Goal: Information Seeking & Learning: Learn about a topic

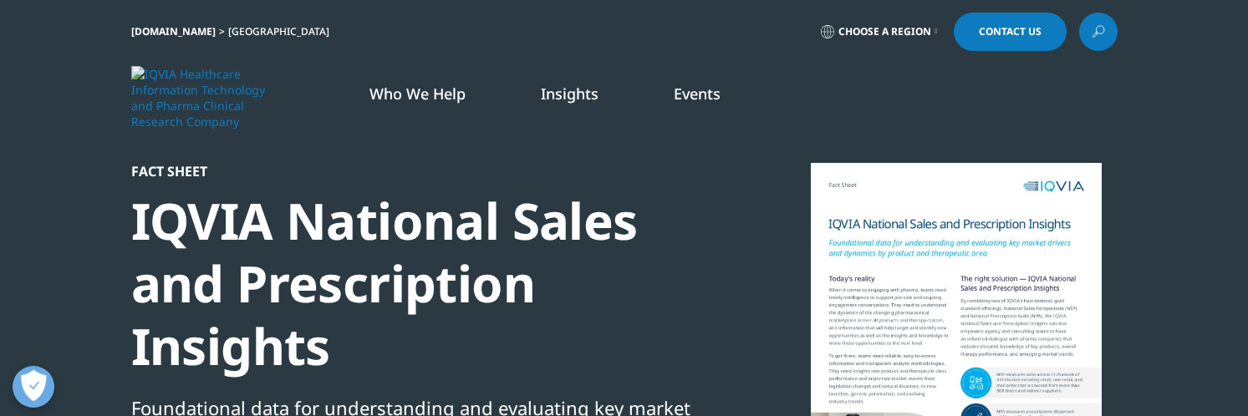
click at [995, 238] on div at bounding box center [956, 351] width 323 height 376
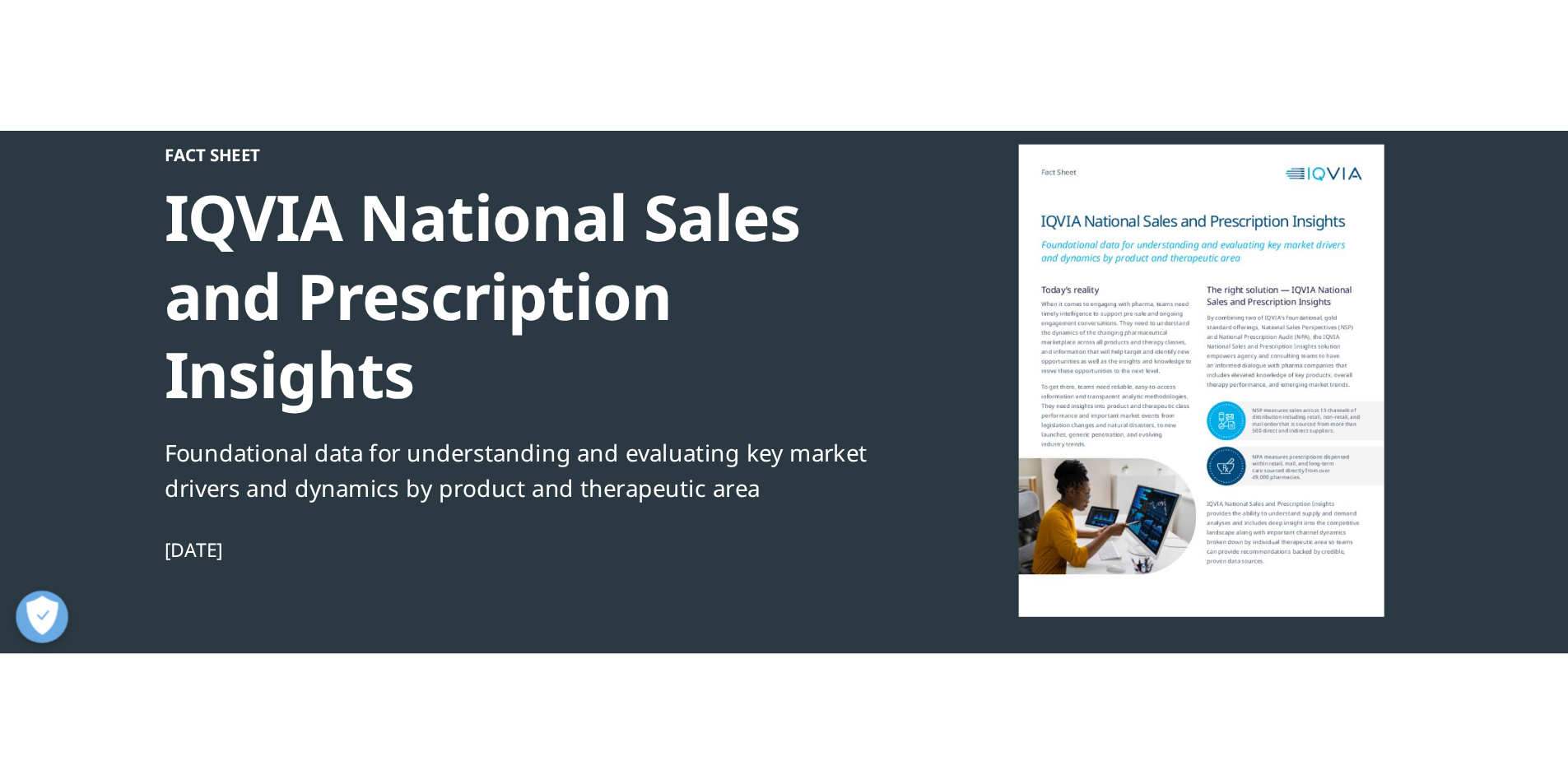
scroll to position [164, 0]
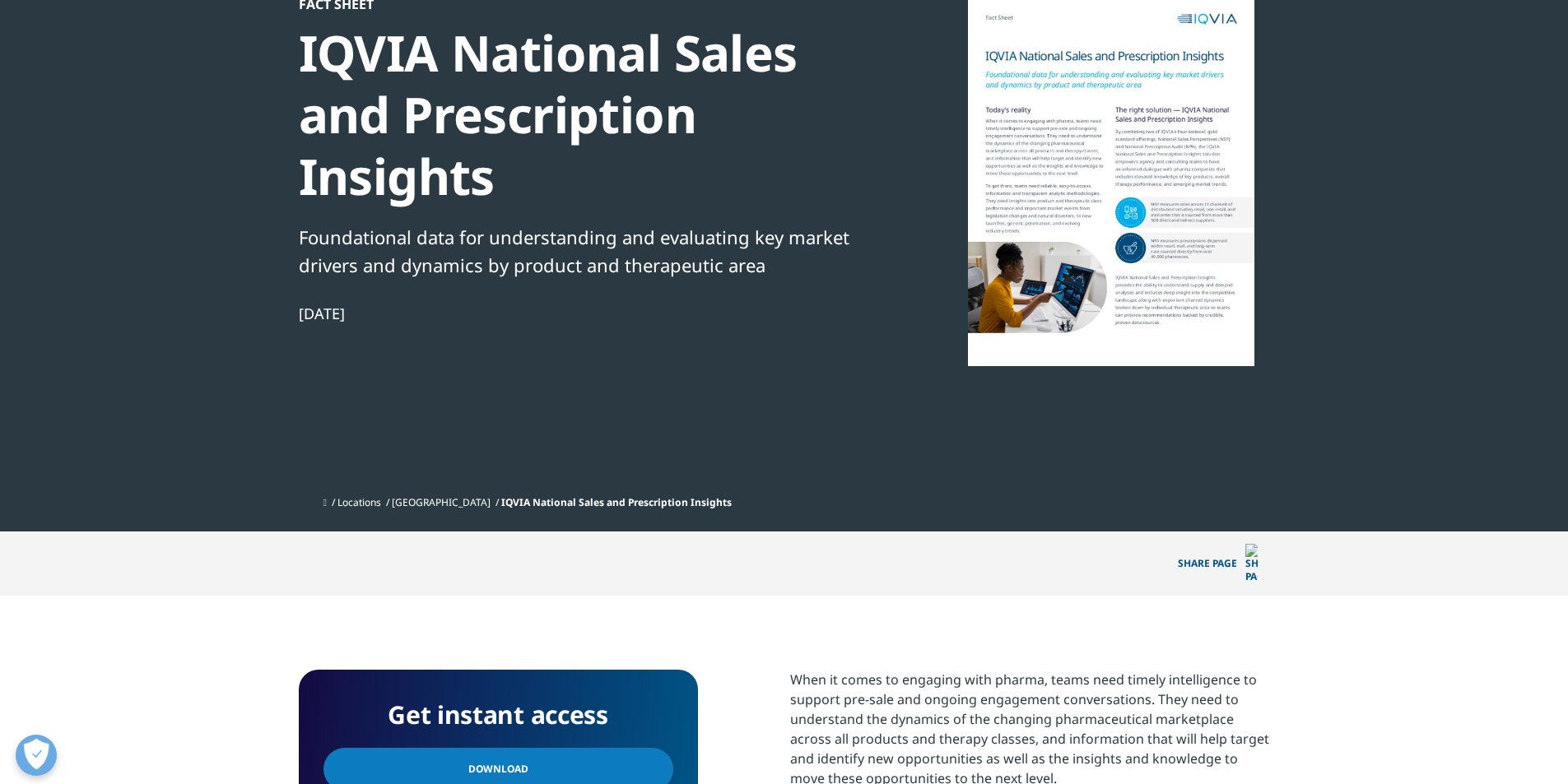
click at [1175, 216] on div at bounding box center [1111, 181] width 318 height 370
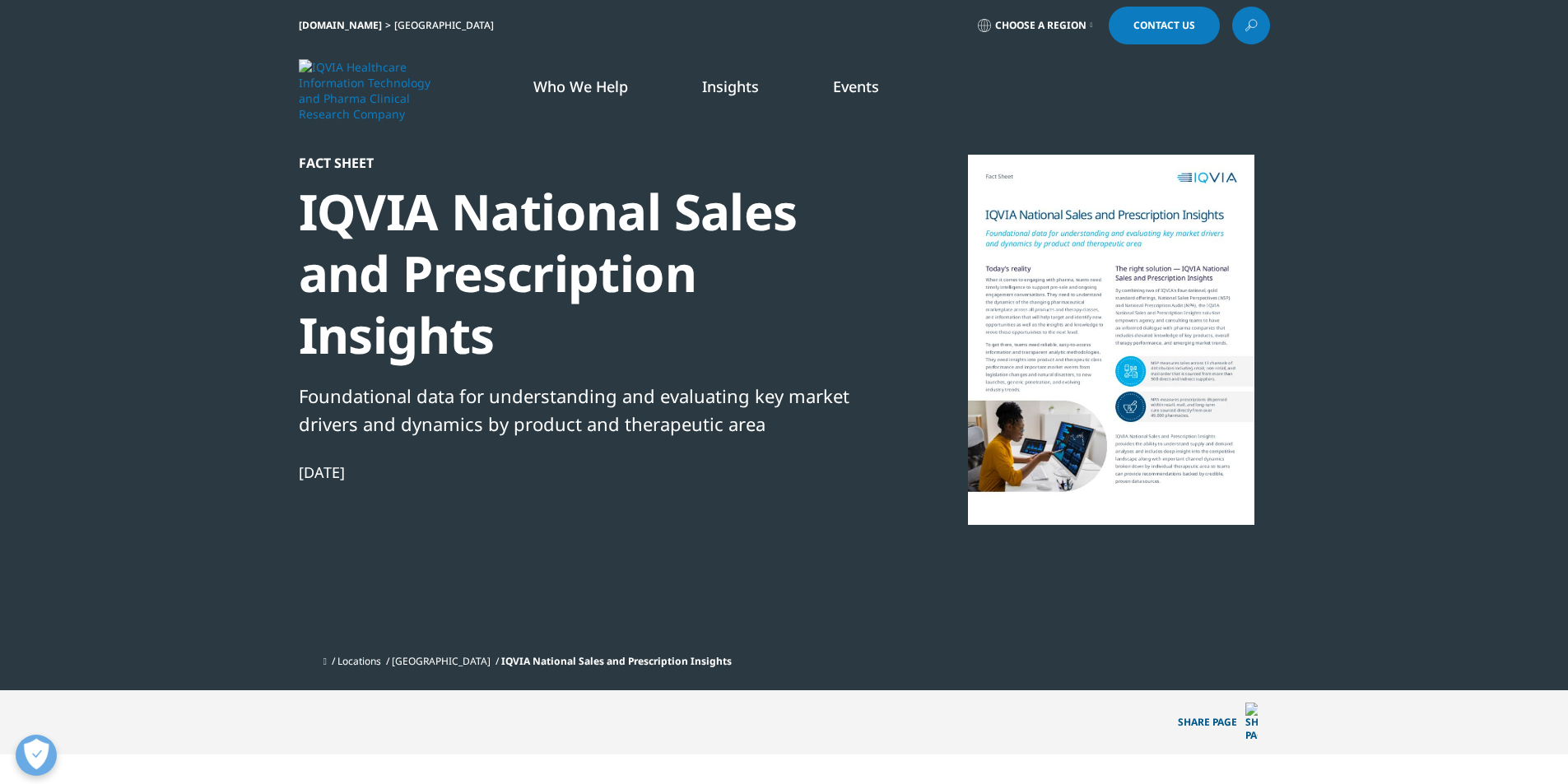
scroll to position [0, 0]
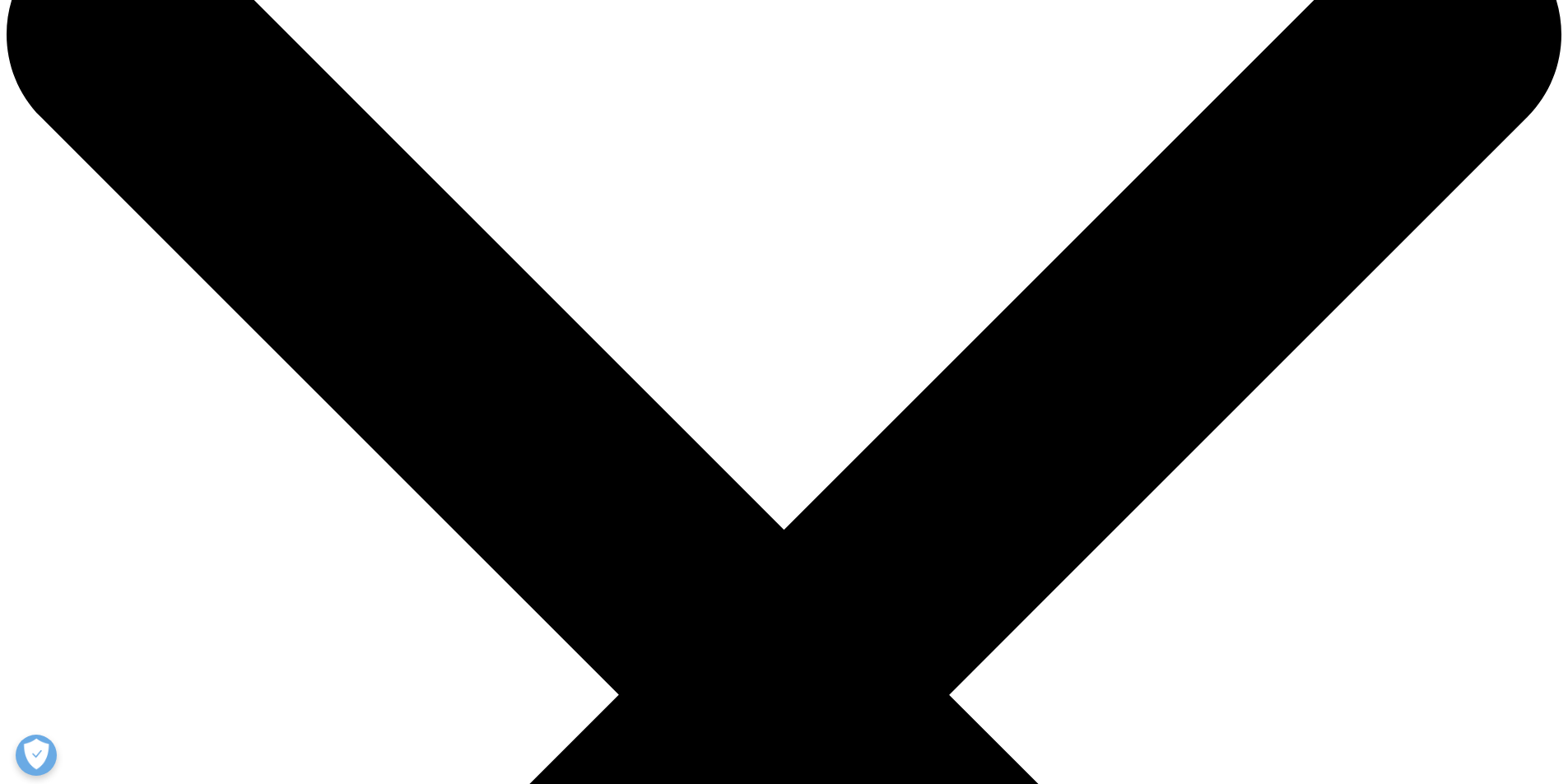
scroll to position [106, 0]
